Goal: Information Seeking & Learning: Learn about a topic

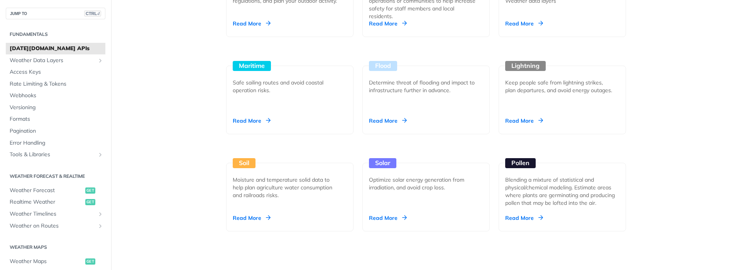
scroll to position [772, 0]
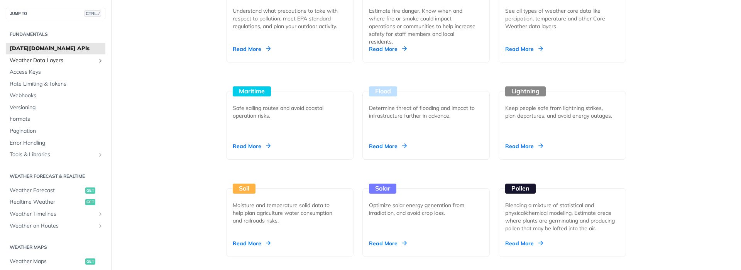
click at [22, 61] on span "Weather Data Layers" at bounding box center [53, 61] width 86 height 8
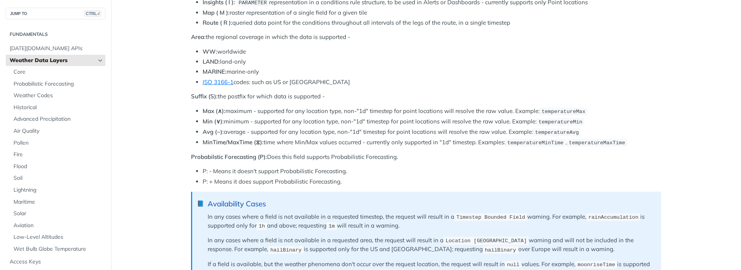
scroll to position [425, 0]
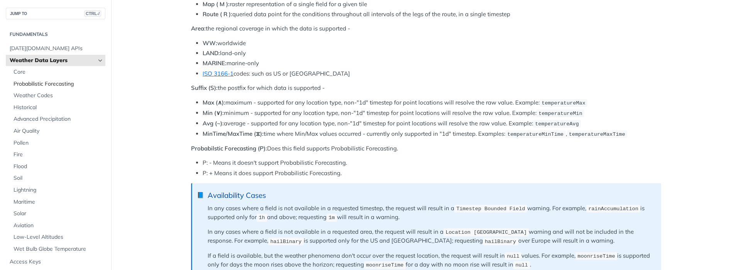
click at [45, 83] on span "Probabilistic Forecasting" at bounding box center [59, 84] width 90 height 8
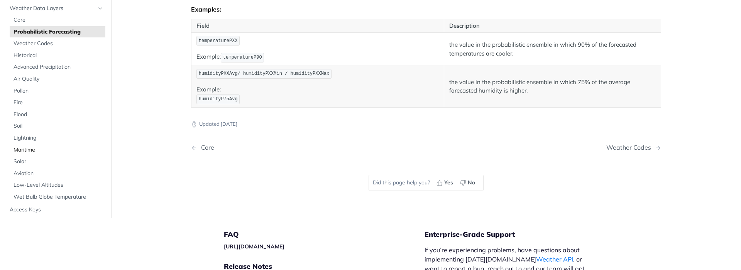
scroll to position [463, 0]
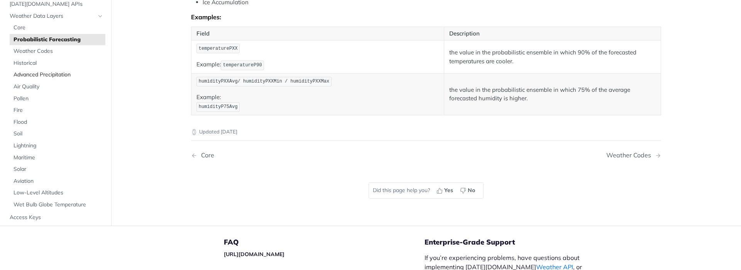
click at [41, 74] on span "Advanced Precipitation" at bounding box center [59, 75] width 90 height 8
